Goal: Transaction & Acquisition: Download file/media

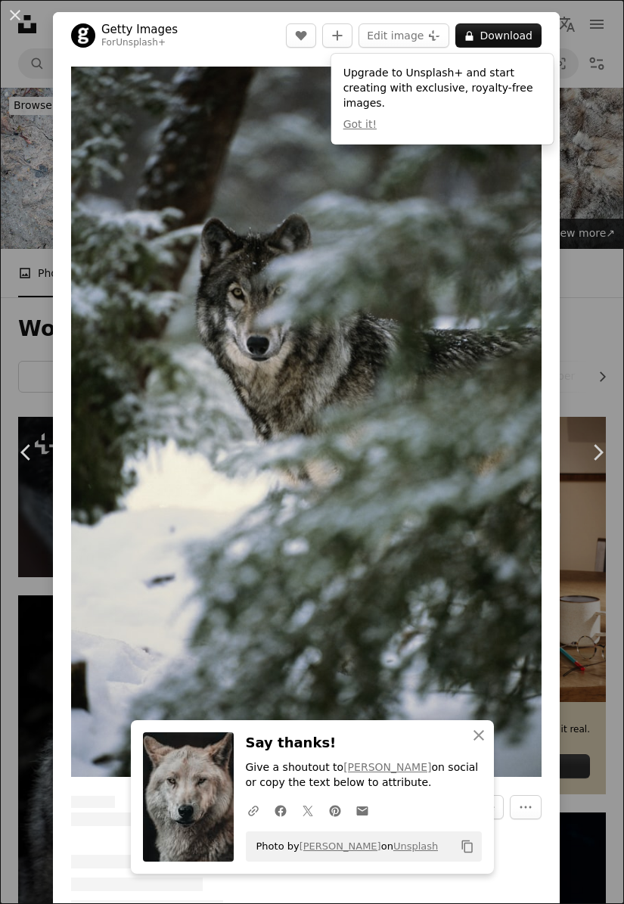
scroll to position [3484, 0]
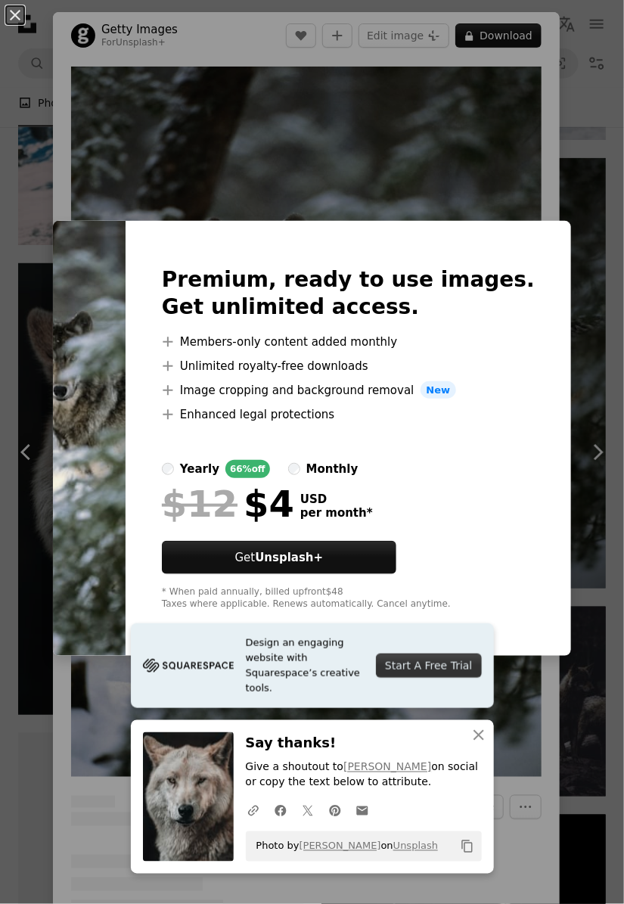
click at [549, 160] on div "An X shape Premium, ready to use images. Get unlimited access. A plus sign Memb…" at bounding box center [312, 452] width 624 height 904
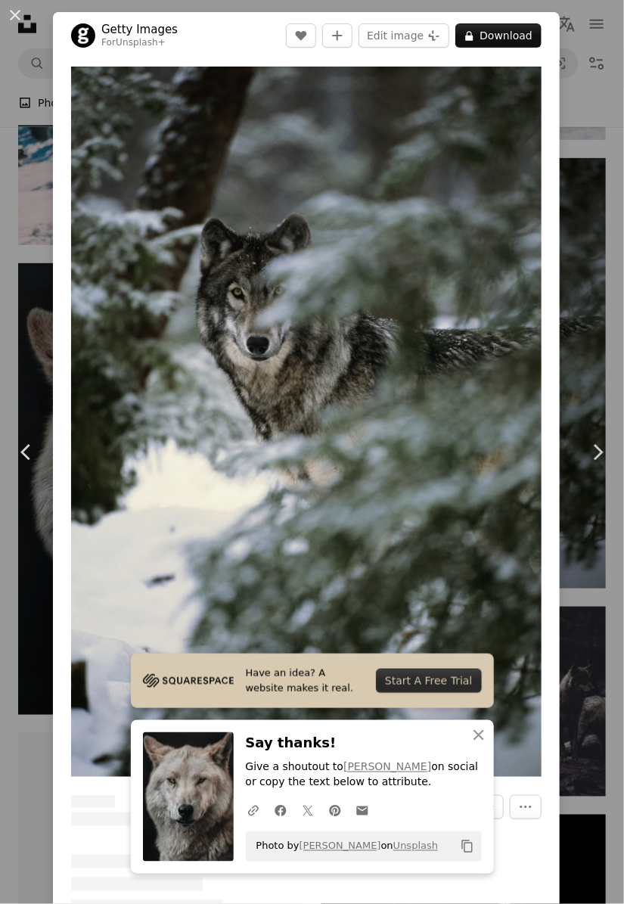
click at [586, 266] on div "An X shape Chevron left Chevron right Getty Images For Unsplash+ A heart A plus…" at bounding box center [312, 452] width 624 height 904
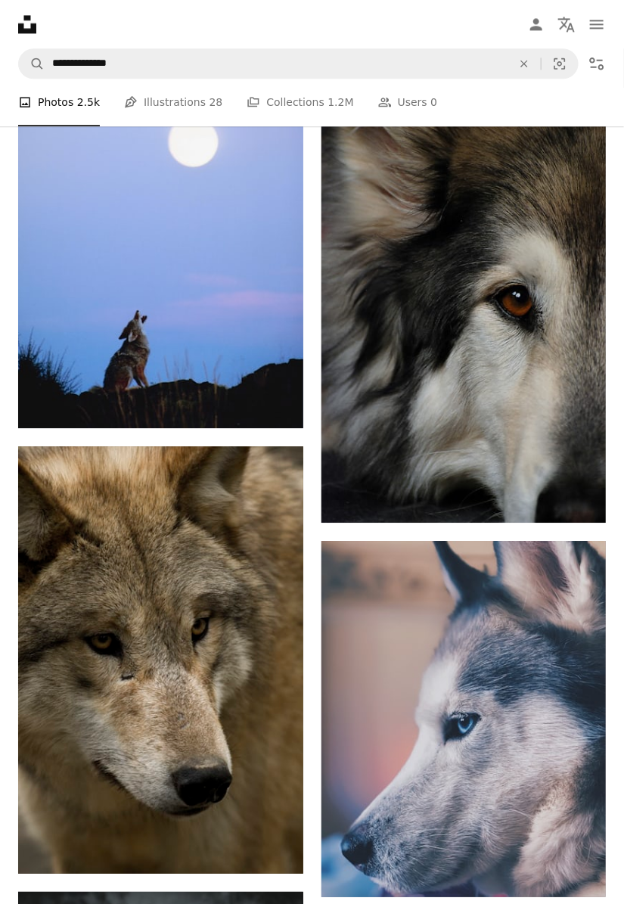
scroll to position [5478, 0]
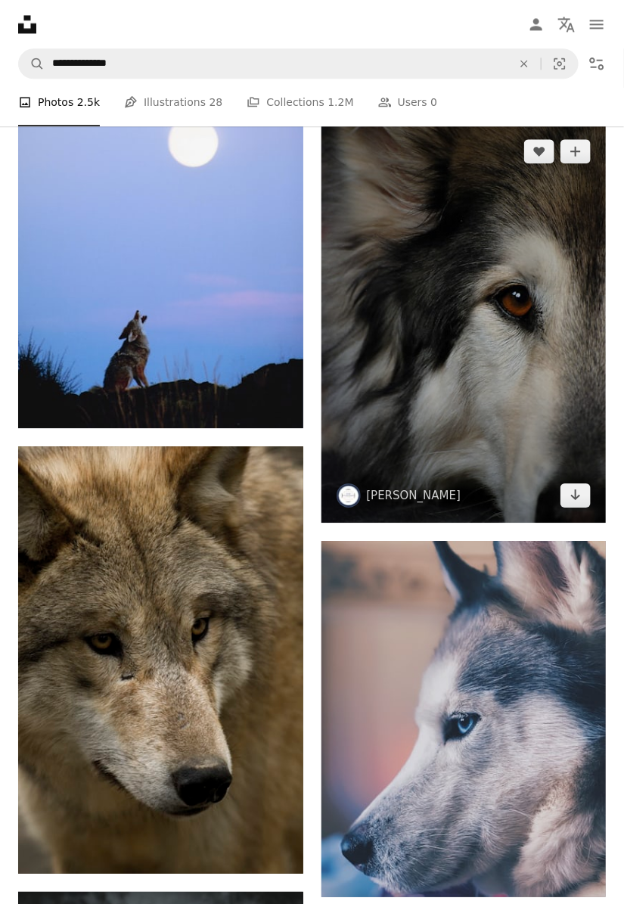
click at [524, 316] on img at bounding box center [464, 323] width 285 height 399
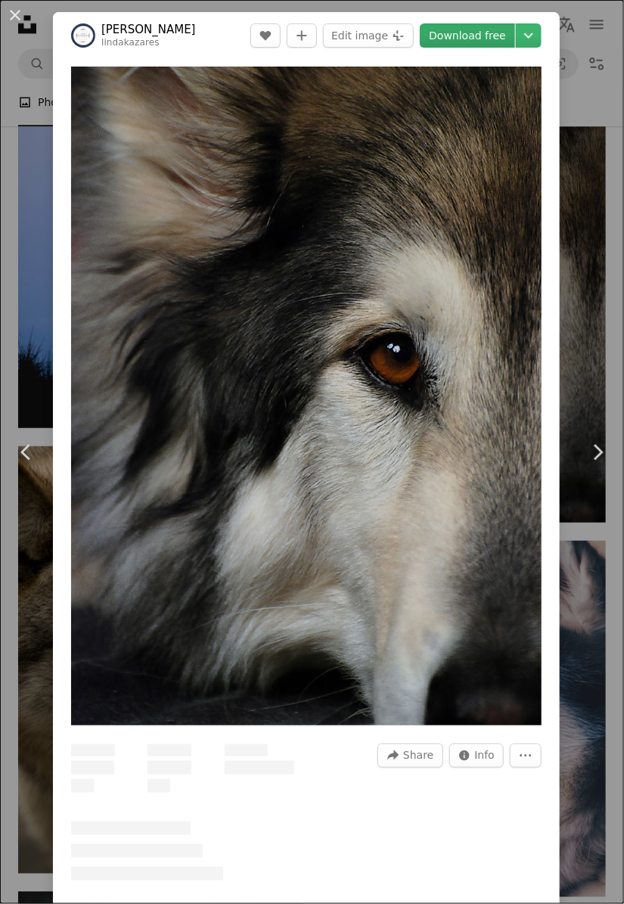
click at [477, 38] on link "Download free" at bounding box center [467, 35] width 95 height 24
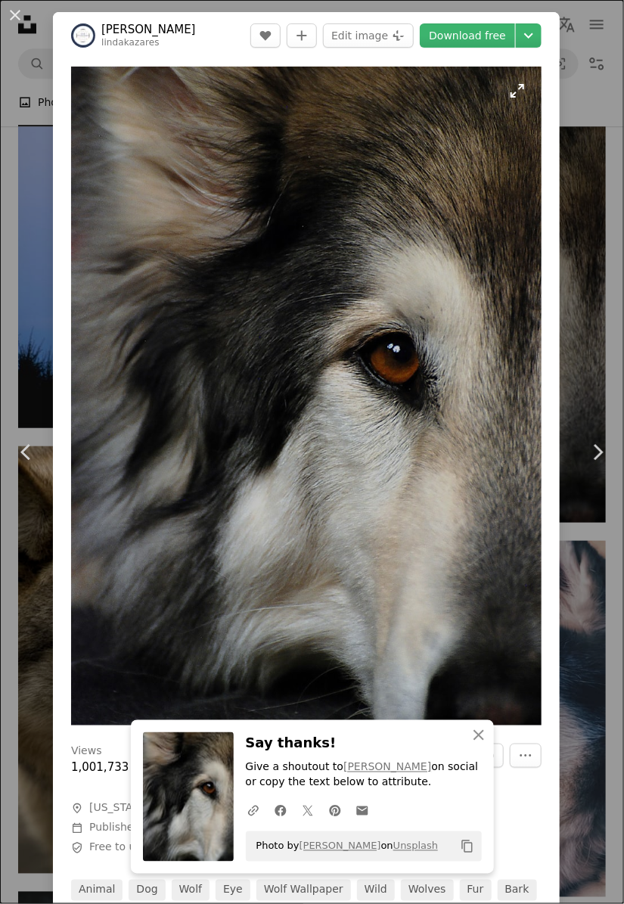
click at [475, 316] on img "Zoom in on this image" at bounding box center [306, 396] width 471 height 659
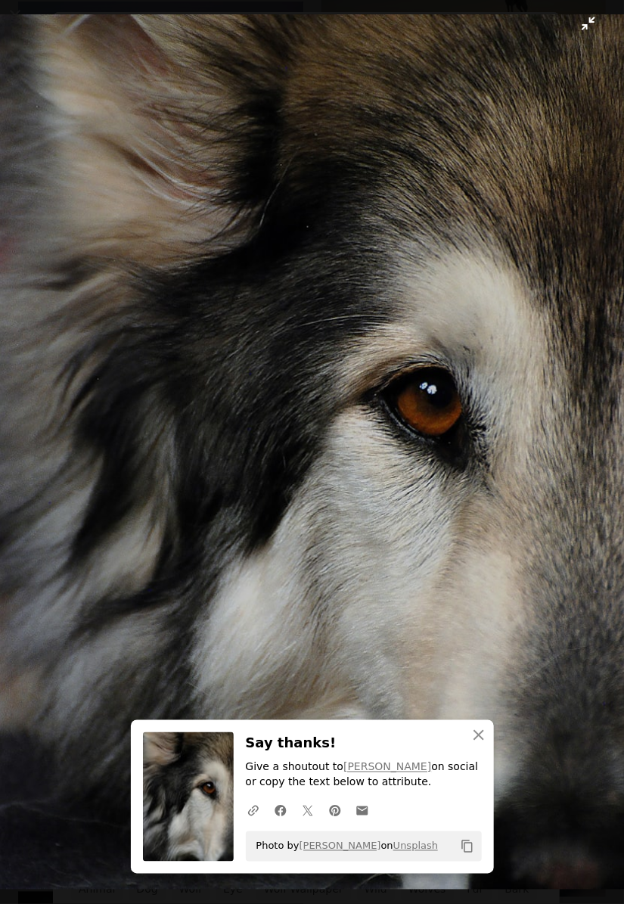
click at [453, 375] on img "Zoom out on this image" at bounding box center [312, 452] width 626 height 876
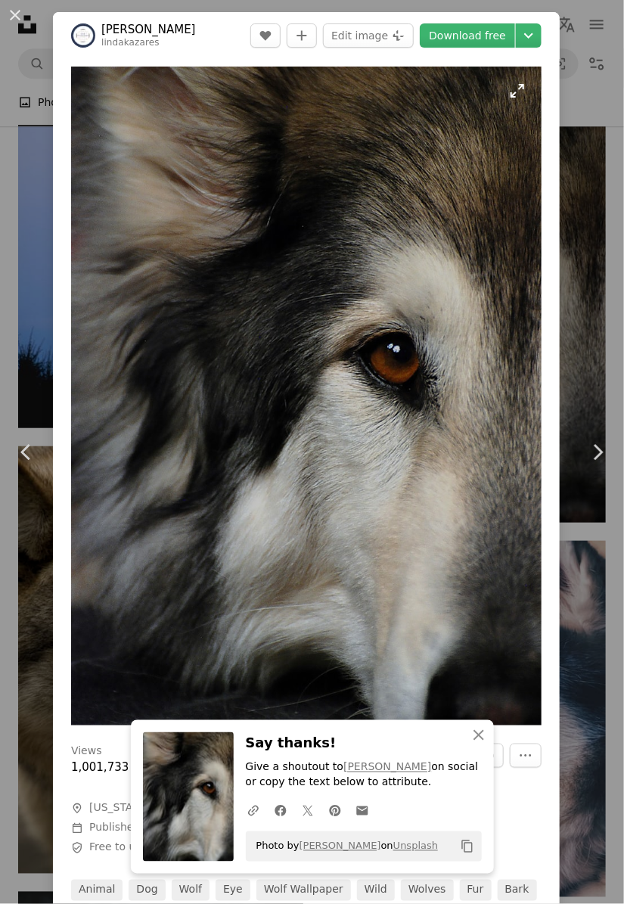
click at [460, 356] on img "Zoom in on this image" at bounding box center [306, 396] width 471 height 659
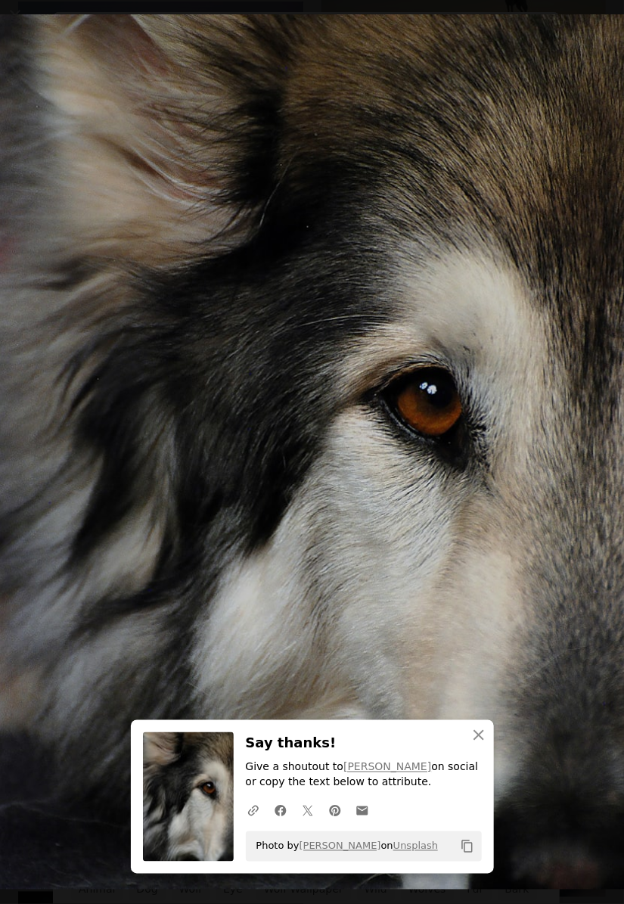
click at [496, 331] on img "Zoom out on this image" at bounding box center [312, 452] width 626 height 876
click at [492, 321] on img "Zoom out on this image" at bounding box center [306, 396] width 471 height 659
click at [515, 314] on img "Zoom out on this image" at bounding box center [312, 452] width 626 height 876
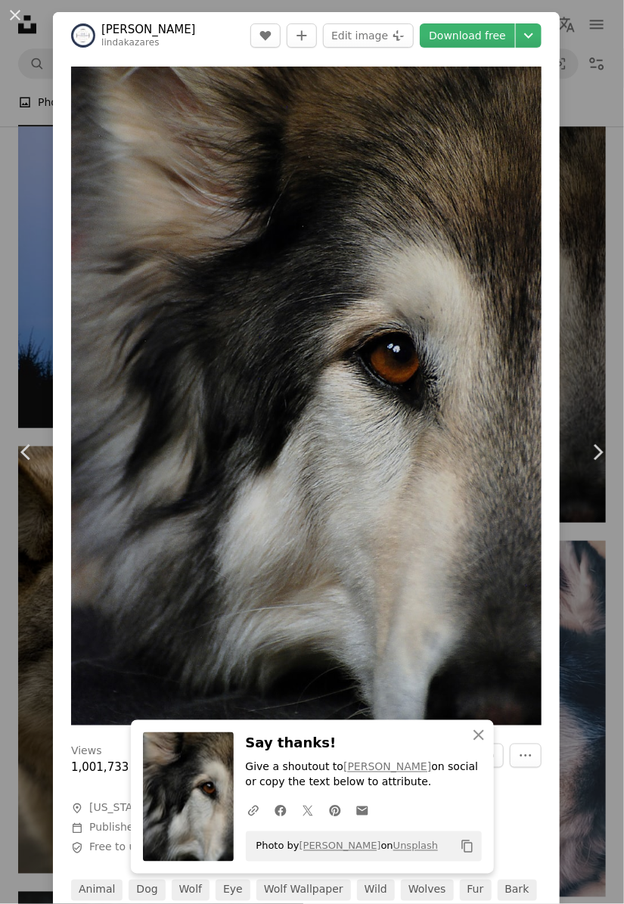
click at [596, 275] on div "An X shape Chevron left Chevron right [PERSON_NAME] lindakazares A heart A plus…" at bounding box center [312, 452] width 624 height 904
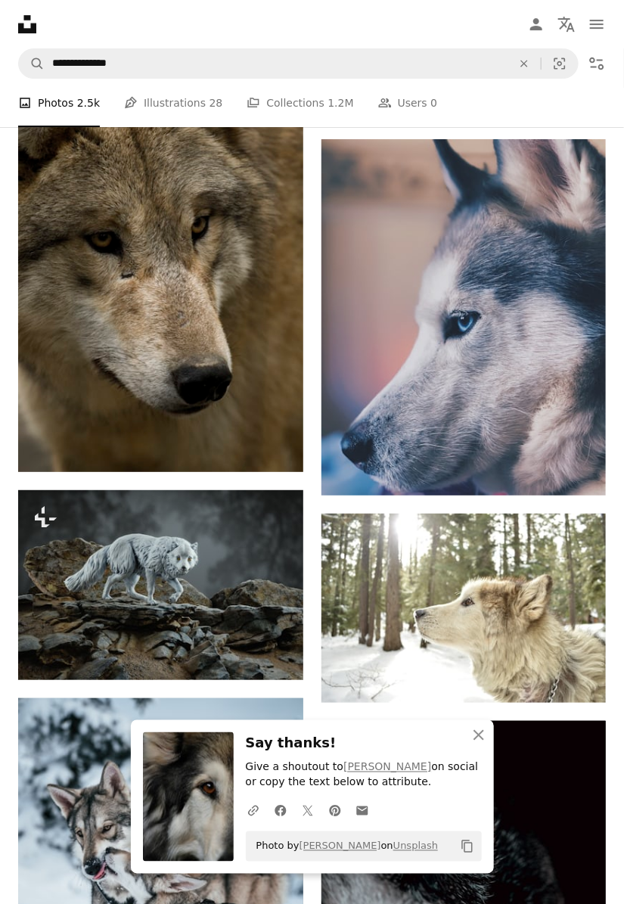
scroll to position [5879, 0]
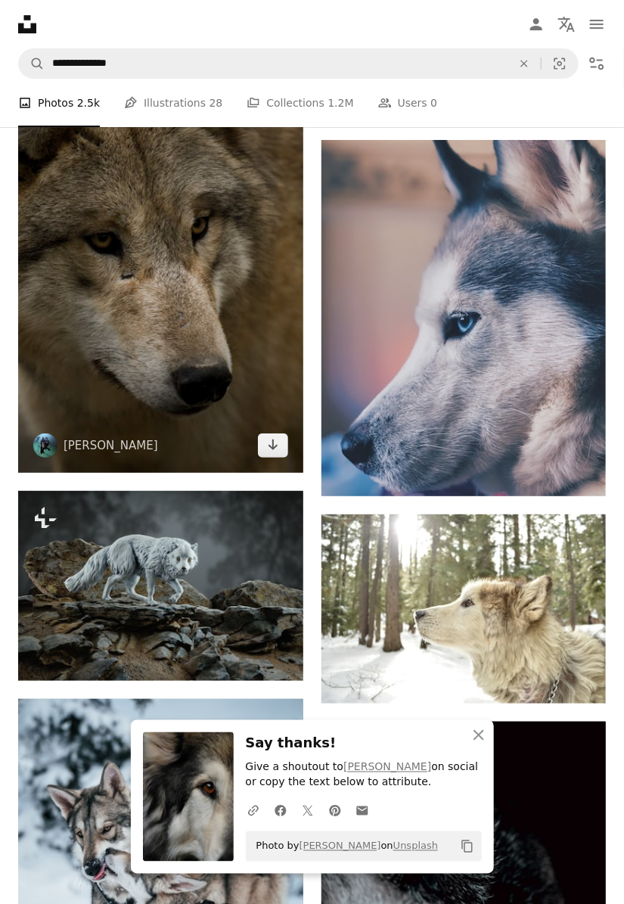
click at [235, 413] on img at bounding box center [160, 259] width 285 height 428
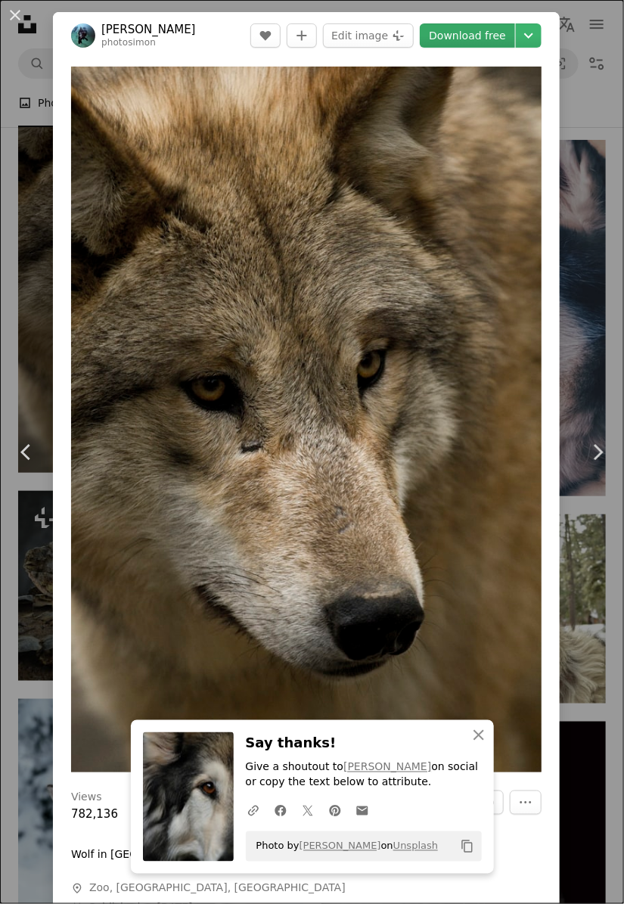
click at [481, 39] on link "Download free" at bounding box center [467, 35] width 95 height 24
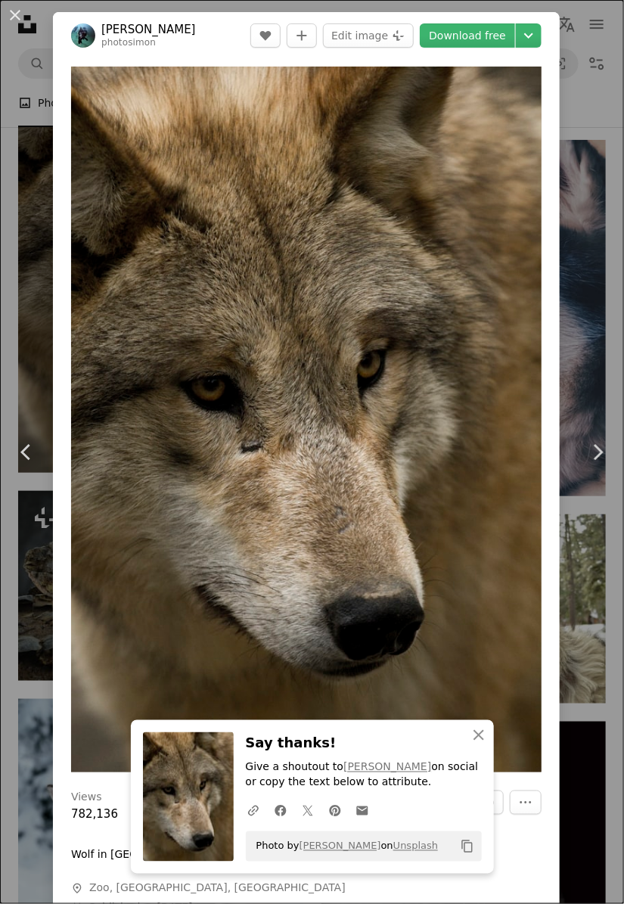
click at [592, 252] on div "An X shape Chevron left Chevron right [PERSON_NAME] photosimon A heart A plus s…" at bounding box center [312, 452] width 624 height 904
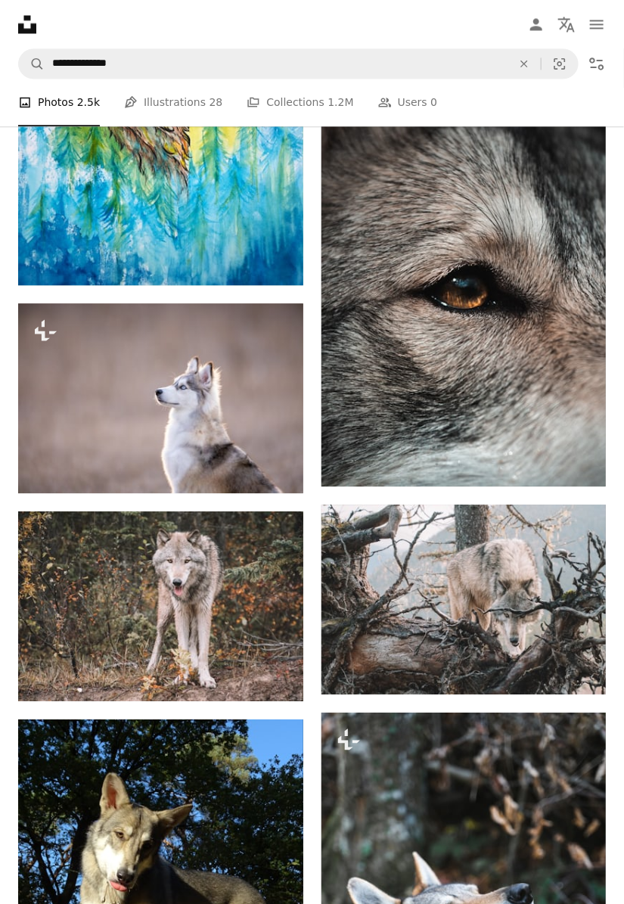
scroll to position [11453, 0]
